Goal: Information Seeking & Learning: Learn about a topic

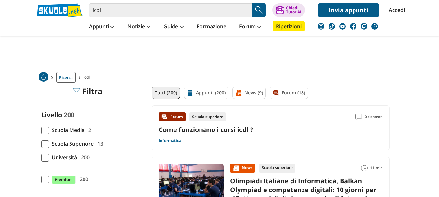
click at [72, 143] on span "Scuola Superiore" at bounding box center [71, 144] width 45 height 8
click at [41, 144] on input "Scuola Superiore 13" at bounding box center [41, 144] width 0 height 0
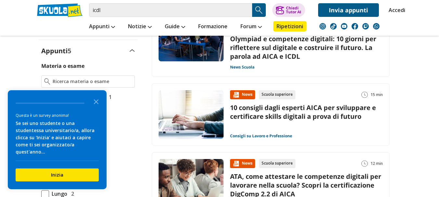
scroll to position [165, 0]
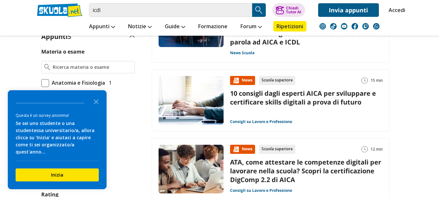
click at [135, 137] on div "Materia o esame Anatomia e Fisiologia 1 Inorganica 1 1800 e 1900 1" at bounding box center [88, 129] width 99 height 165
click at [99, 106] on icon "Close the survey" at bounding box center [96, 101] width 13 height 13
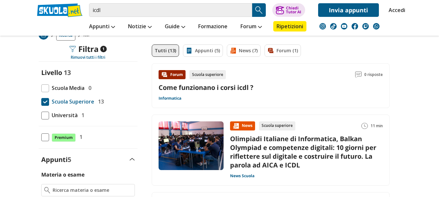
scroll to position [0, 0]
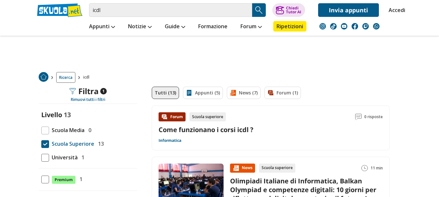
click at [204, 94] on link "Appunti (5)" at bounding box center [203, 93] width 40 height 12
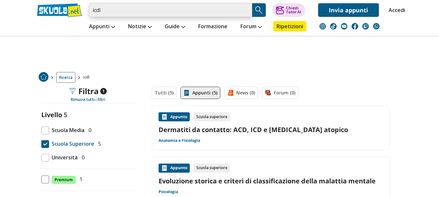
drag, startPoint x: 123, startPoint y: 6, endPoint x: 83, endPoint y: 7, distance: 40.0
click at [83, 7] on div "icdl Trova un tutor esperto su questo argomento Chiedi Tutor AI Invia appunti" at bounding box center [219, 8] width 375 height 17
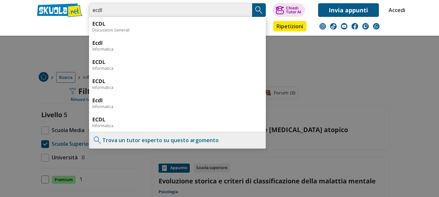
type input "ecdl"
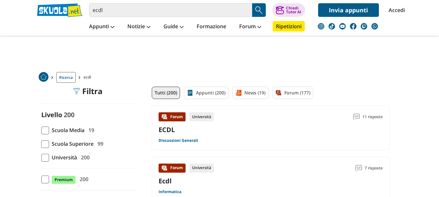
click at [200, 91] on link "Appunti (200)" at bounding box center [206, 93] width 45 height 12
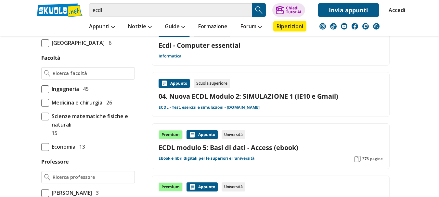
scroll to position [415, 0]
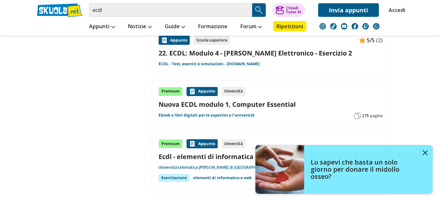
scroll to position [820, 0]
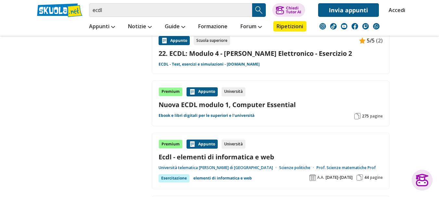
click at [241, 104] on link "Nuova ECDL modulo 1, Computer Essential" at bounding box center [271, 104] width 224 height 9
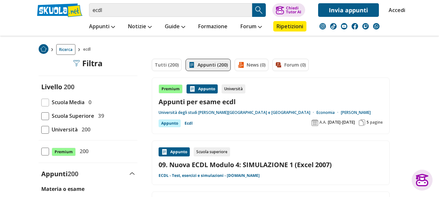
scroll to position [10, 0]
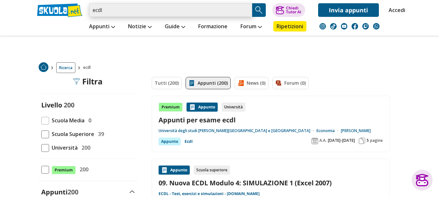
click at [137, 13] on input "ecdl" at bounding box center [170, 10] width 163 height 14
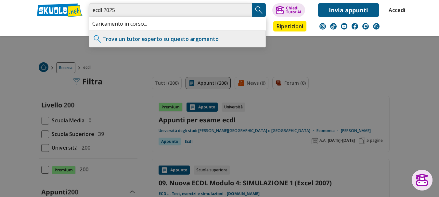
type input "ecdl 2025"
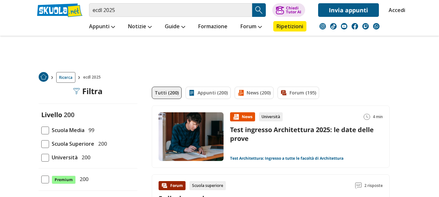
click at [213, 91] on link "Appunti (200)" at bounding box center [208, 93] width 45 height 12
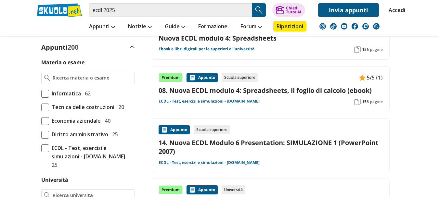
scroll to position [155, 0]
click at [46, 148] on span at bounding box center [45, 148] width 8 height 8
click at [41, 156] on input "ECDL - Test, esercizi e simulazioni - [DOMAIN_NAME] 25" at bounding box center [41, 156] width 0 height 0
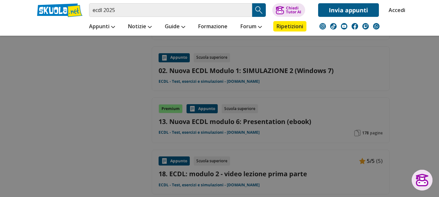
scroll to position [583, 0]
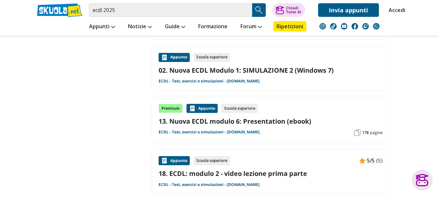
click at [76, 67] on aside "Filtra 1 Rimuovi tutti i filtri Livello 25 Scuola Media 0 Scuola Superiore 25 0…" at bounding box center [84, 44] width 105 height 1080
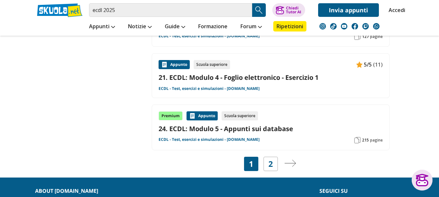
scroll to position [990, 0]
